Goal: Obtain resource: Download file/media

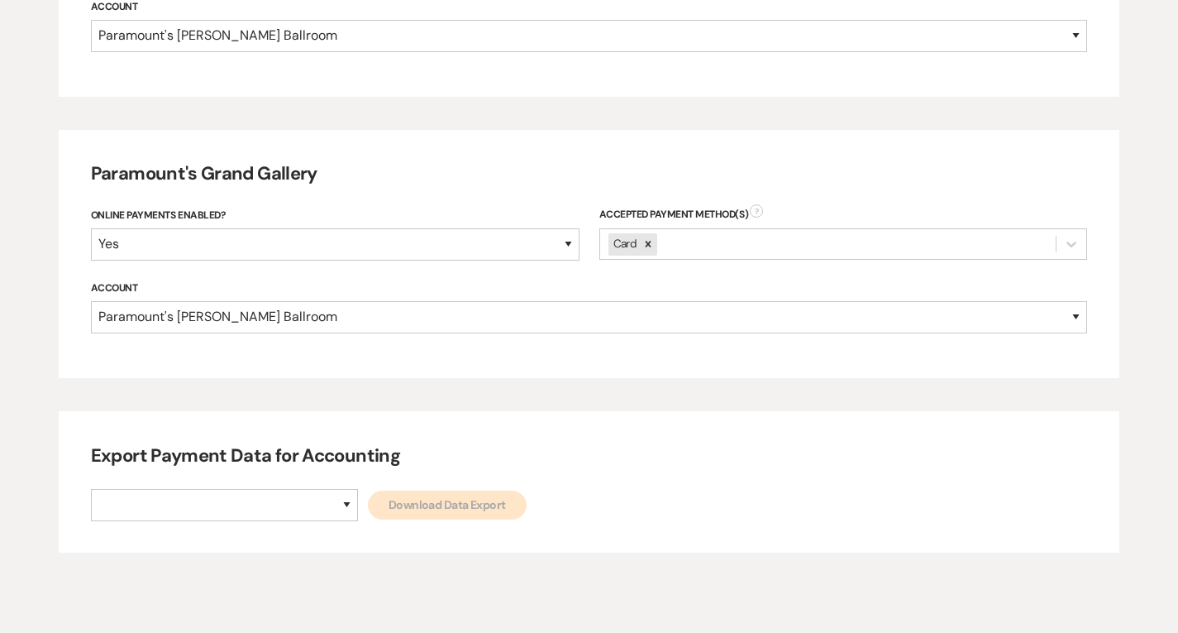
scroll to position [925, 0]
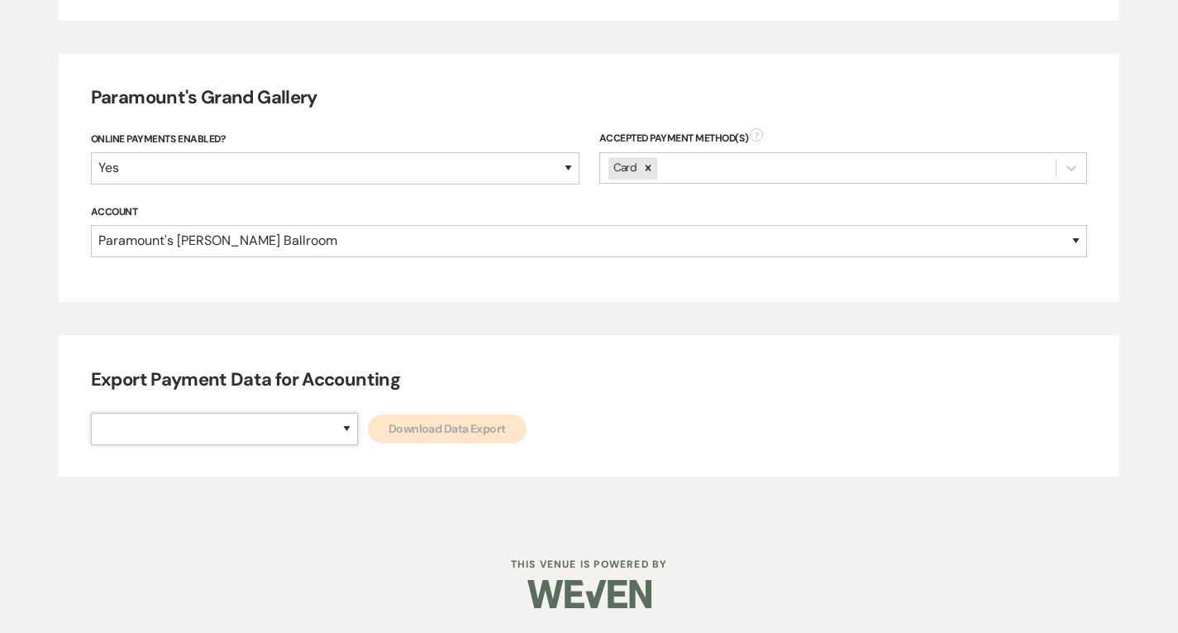
click at [276, 442] on select "Paramount's [PERSON_NAME] Ballroom Paramount's [GEOGRAPHIC_DATA]" at bounding box center [224, 429] width 267 height 32
select select "634"
click at [91, 413] on select "Paramount's [PERSON_NAME] Ballroom Paramount's [GEOGRAPHIC_DATA]" at bounding box center [224, 429] width 267 height 32
click at [368, 442] on link "Download Data Export" at bounding box center [447, 428] width 159 height 29
drag, startPoint x: 265, startPoint y: 428, endPoint x: 284, endPoint y: 435, distance: 20.4
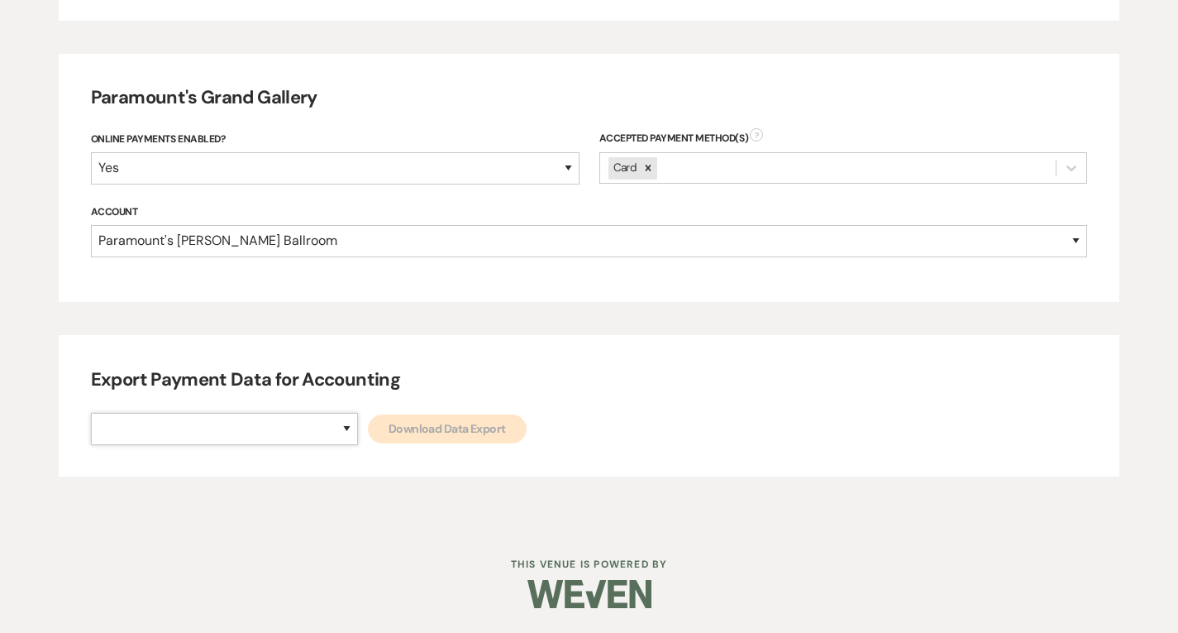
click at [265, 428] on select "Paramount's [PERSON_NAME] Ballroom Paramount's [GEOGRAPHIC_DATA]" at bounding box center [224, 429] width 267 height 32
click at [284, 435] on select "Paramount's [PERSON_NAME] Ballroom Paramount's [GEOGRAPHIC_DATA]" at bounding box center [224, 429] width 267 height 32
drag, startPoint x: 283, startPoint y: 430, endPoint x: 275, endPoint y: 443, distance: 15.2
click at [283, 430] on select "Paramount's [PERSON_NAME] Ballroom Paramount's [GEOGRAPHIC_DATA]" at bounding box center [224, 429] width 267 height 32
select select "634"
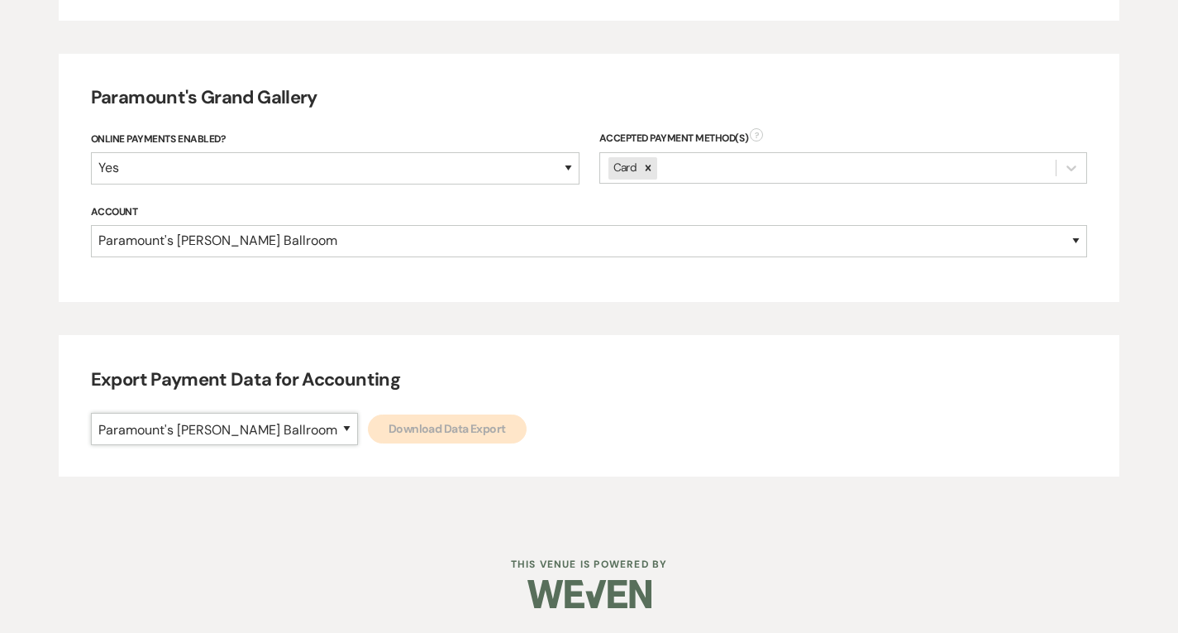
click at [91, 413] on select "Paramount's [PERSON_NAME] Ballroom Paramount's [GEOGRAPHIC_DATA]" at bounding box center [224, 429] width 267 height 32
click at [368, 438] on link "Download Data Export" at bounding box center [447, 428] width 159 height 29
click at [257, 424] on select "Paramount's [PERSON_NAME] Ballroom Paramount's [GEOGRAPHIC_DATA]" at bounding box center [224, 429] width 267 height 32
select select "666"
click at [91, 413] on select "Paramount's [PERSON_NAME] Ballroom Paramount's [GEOGRAPHIC_DATA]" at bounding box center [224, 429] width 267 height 32
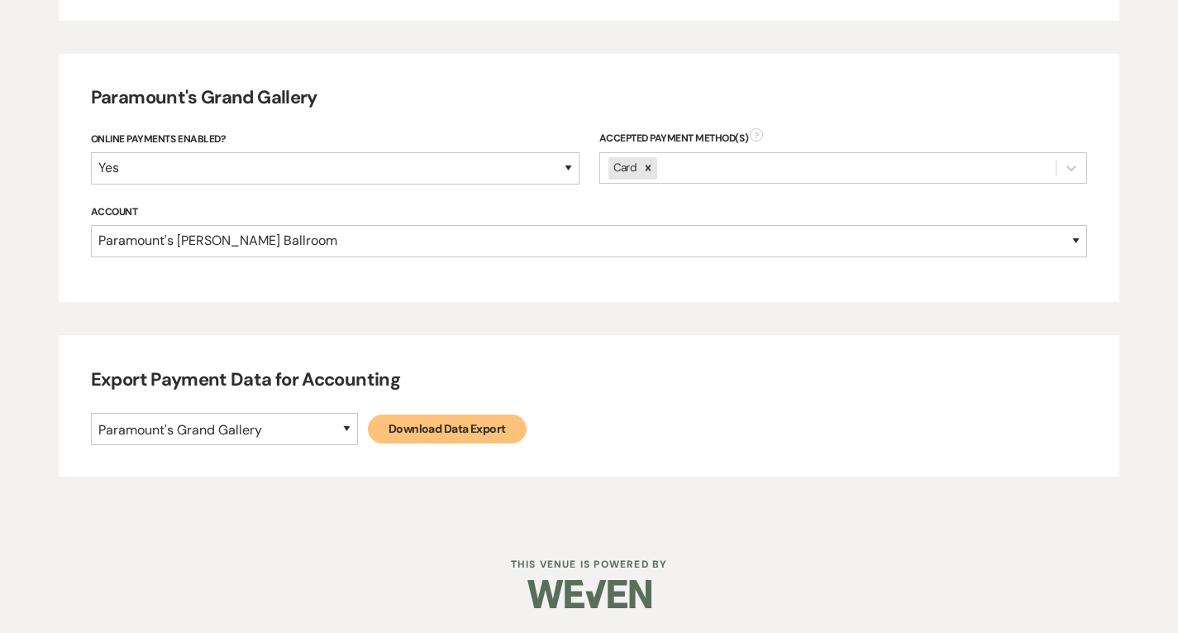
drag, startPoint x: 330, startPoint y: 451, endPoint x: 347, endPoint y: 440, distance: 20.4
click at [331, 451] on div "Export Payment Data for Accounting Paramount's [PERSON_NAME] Ballroom Paramount…" at bounding box center [589, 405] width 1061 height 141
click at [368, 438] on link "Download Data Export" at bounding box center [447, 428] width 159 height 29
select select
